Goal: Transaction & Acquisition: Purchase product/service

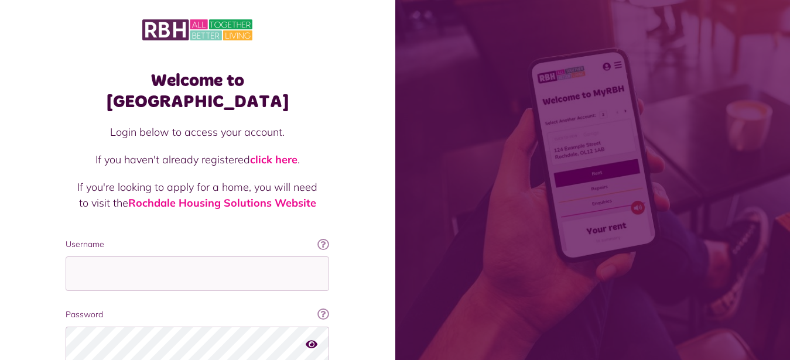
type input "**********"
click at [40, 168] on div "Welcome to [GEOGRAPHIC_DATA] Login below to access your account. If you haven't…" at bounding box center [198, 236] width 396 height 473
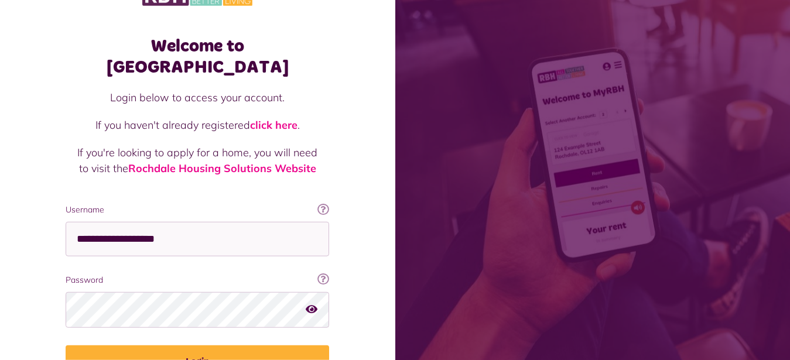
scroll to position [60, 0]
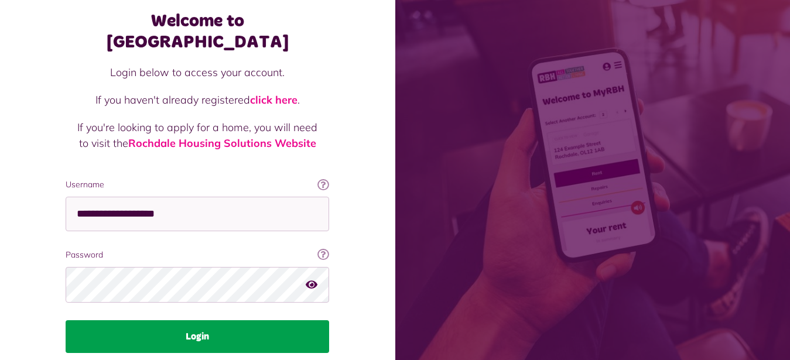
click at [198, 321] on button "Login" at bounding box center [198, 337] width 264 height 33
click at [199, 321] on button "Login" at bounding box center [198, 337] width 264 height 33
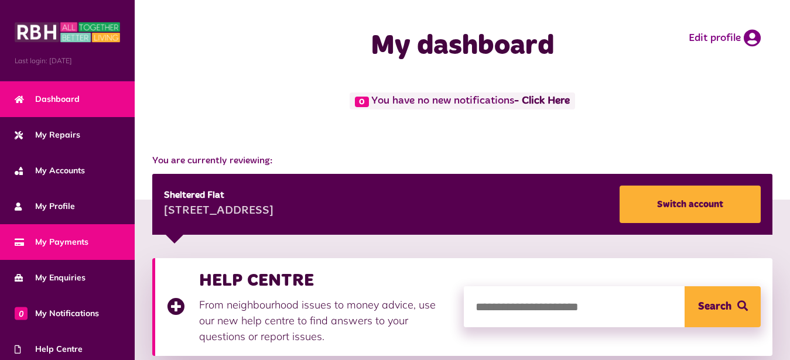
click at [81, 243] on span "My Payments" at bounding box center [52, 242] width 74 height 12
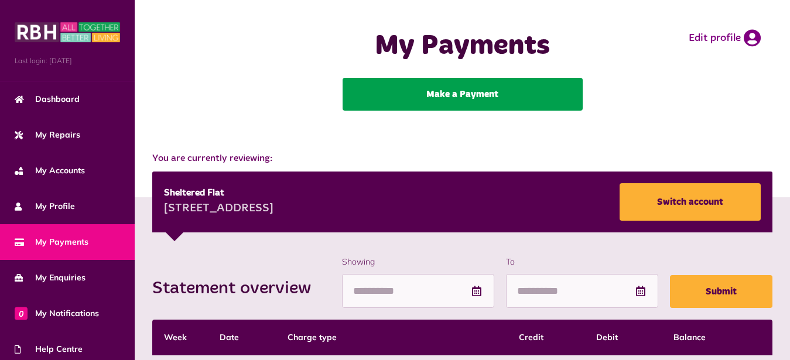
click at [439, 90] on link "Make a Payment" at bounding box center [463, 94] width 240 height 33
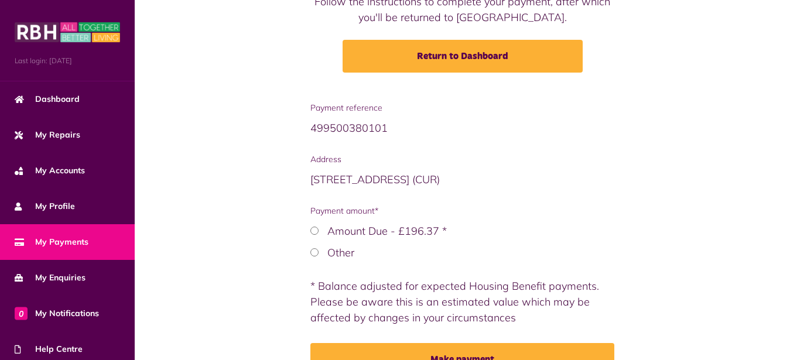
scroll to position [179, 0]
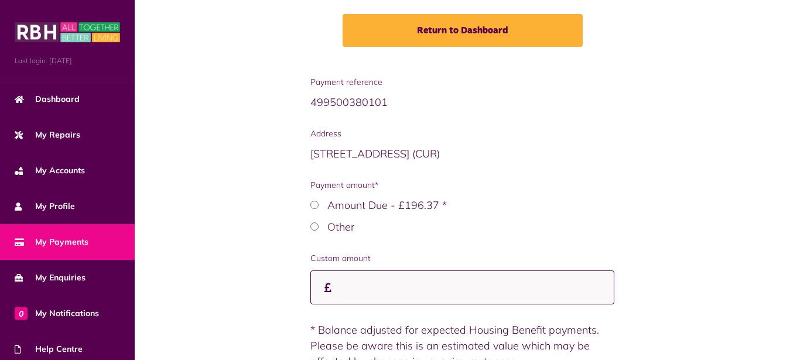
click at [348, 288] on input "Custom amount" at bounding box center [463, 288] width 305 height 35
type input "*****"
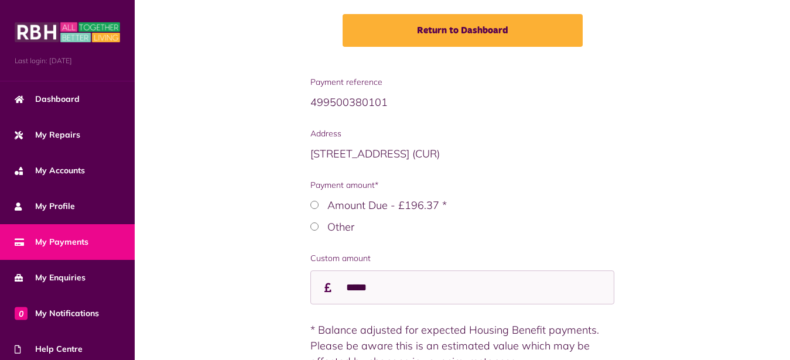
click at [254, 283] on div "Payment reference 499500380101 Address 38 Ravendale Close OL12 7PE (CUR) Paymen…" at bounding box center [462, 257] width 632 height 362
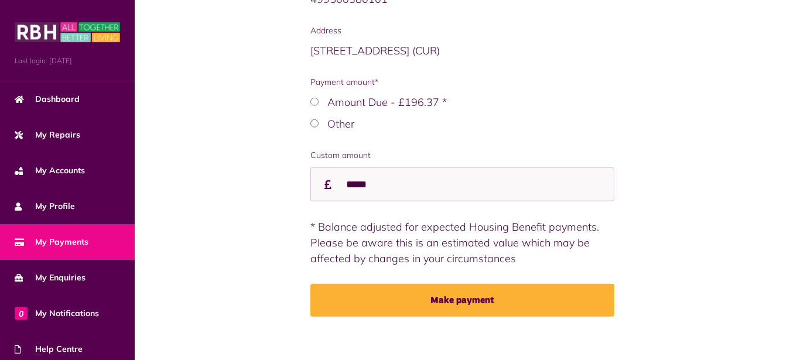
scroll to position [294, 0]
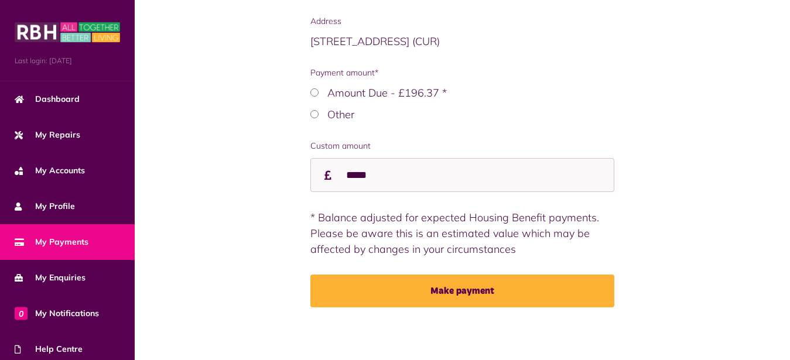
click at [254, 283] on div "Payment reference 499500380101 Address 38 Ravendale Close OL12 7PE (CUR) Paymen…" at bounding box center [462, 145] width 632 height 362
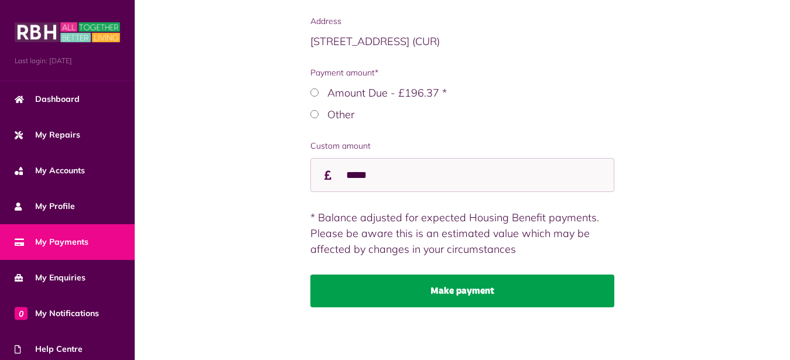
click at [424, 293] on button "Make payment" at bounding box center [463, 291] width 305 height 33
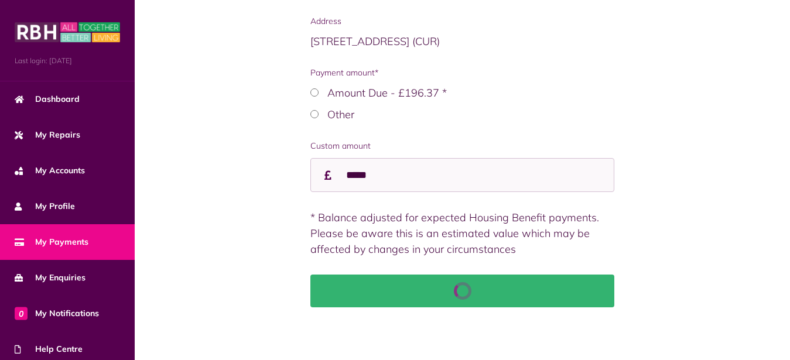
click at [424, 293] on div "Make payment" at bounding box center [463, 291] width 305 height 33
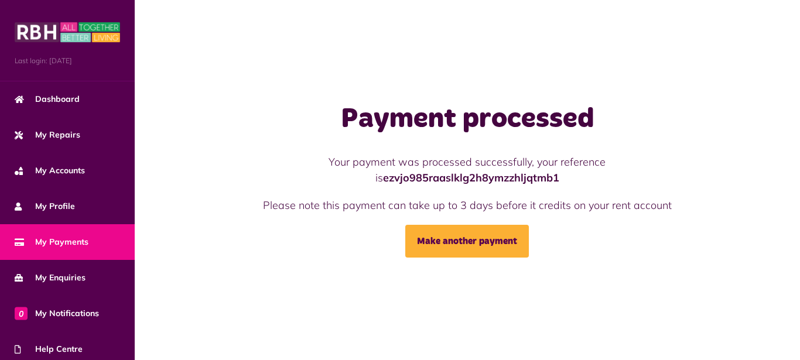
click at [79, 242] on span "My Payments" at bounding box center [52, 242] width 74 height 12
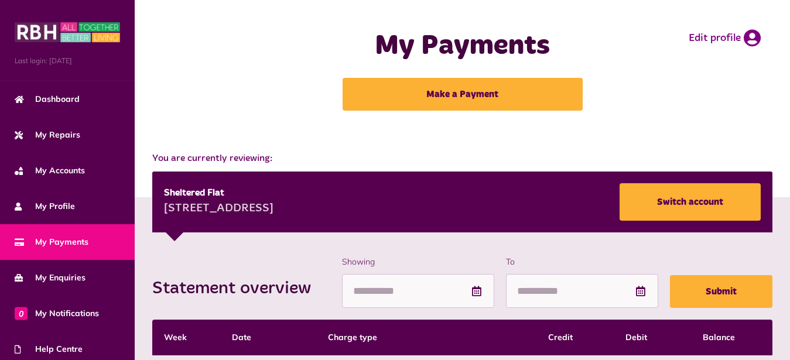
click at [189, 66] on div "My Payments Make a Payment Edit profile" at bounding box center [462, 70] width 632 height 117
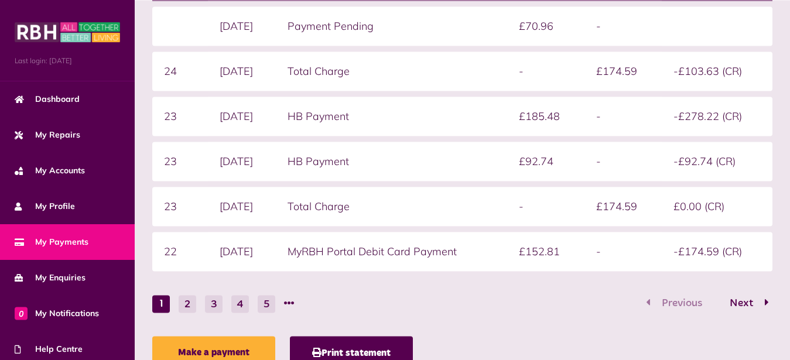
scroll to position [359, 0]
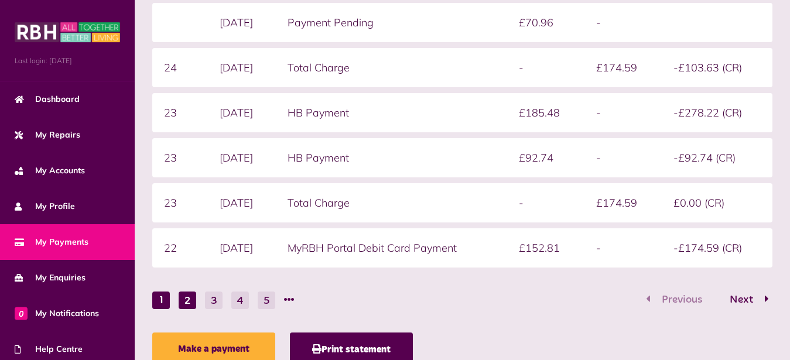
click at [187, 298] on button "2" at bounding box center [188, 301] width 18 height 18
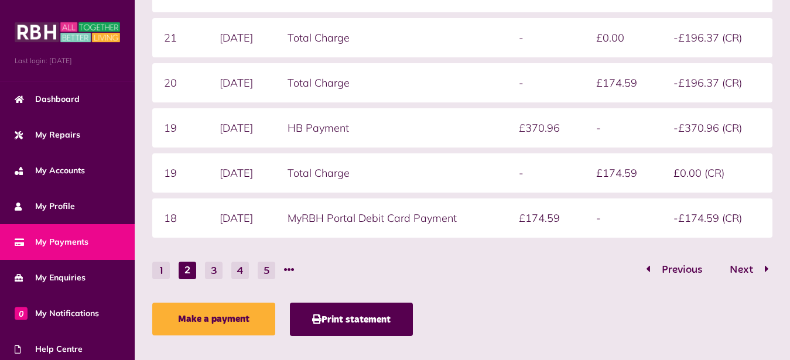
scroll to position [407, 0]
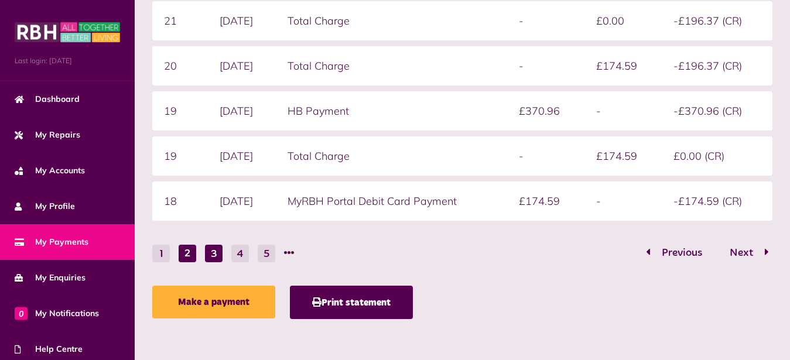
click at [211, 253] on button "3" at bounding box center [214, 254] width 18 height 18
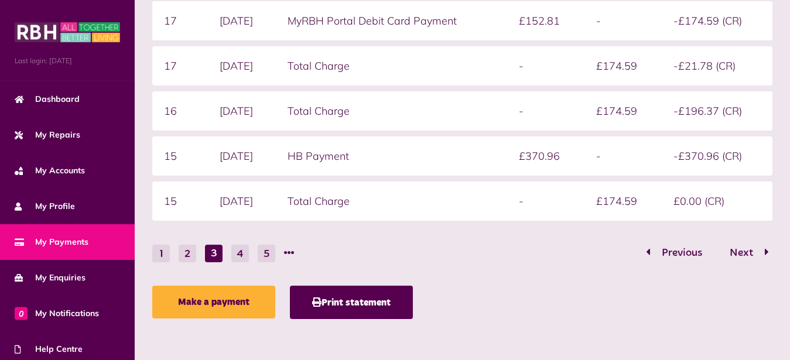
click at [216, 268] on div "Statement overview Showing To Submit Week Date Charge type Credit Debit Balance…" at bounding box center [462, 88] width 632 height 475
click at [190, 255] on button "2" at bounding box center [188, 254] width 18 height 18
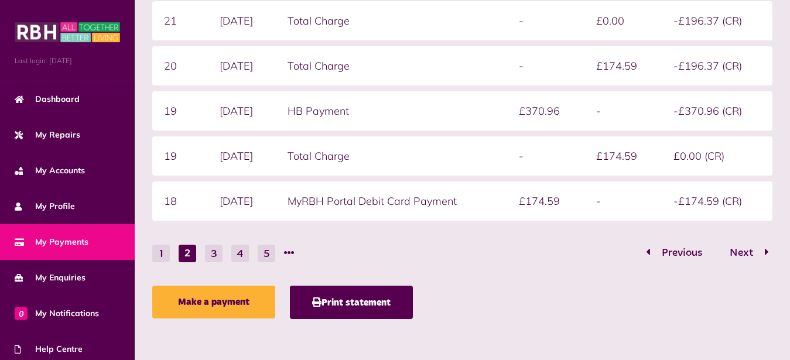
click at [190, 255] on li "2" at bounding box center [188, 254] width 18 height 18
click at [161, 257] on button "1" at bounding box center [161, 254] width 18 height 18
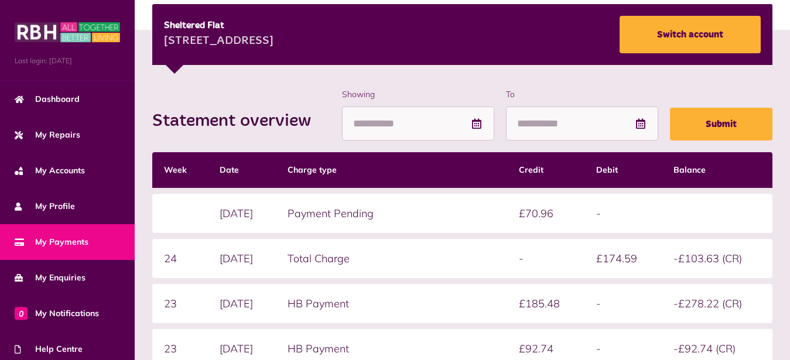
scroll to position [114, 0]
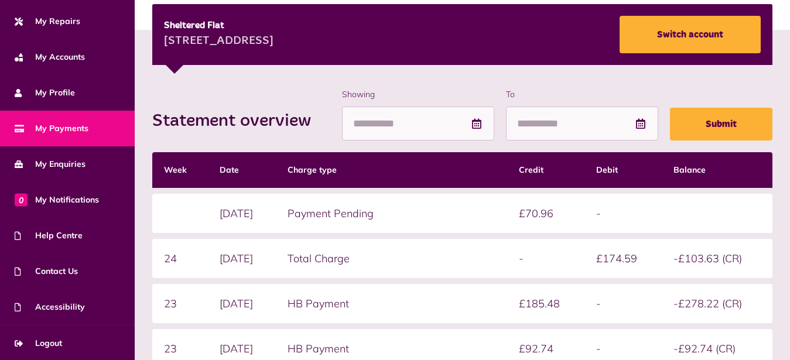
click at [135, 298] on div "Statement overview Showing To Submit Week Date Charge type Credit Debit Balance…" at bounding box center [463, 314] width 656 height 568
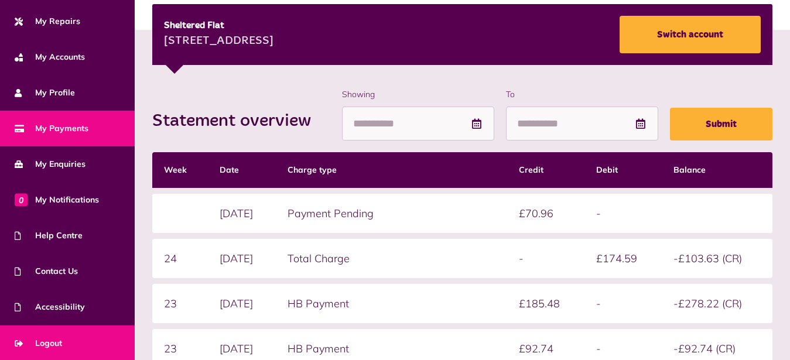
click at [47, 343] on span "Logout" at bounding box center [38, 344] width 47 height 12
